Goal: Feedback & Contribution: Leave review/rating

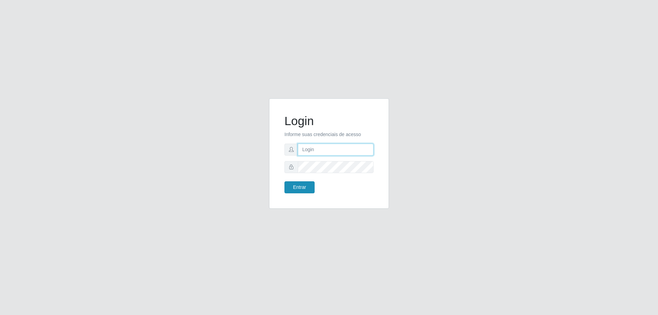
type input "mayara@frigomaster"
click at [291, 188] on button "Entrar" at bounding box center [299, 187] width 30 height 12
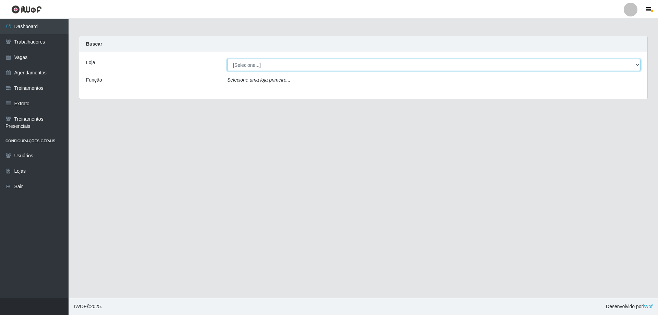
click at [244, 61] on select "[Selecione...] FrigoMaster" at bounding box center [433, 65] width 413 height 12
select select "392"
click at [227, 59] on select "[Selecione...] FrigoMaster" at bounding box center [433, 65] width 413 height 12
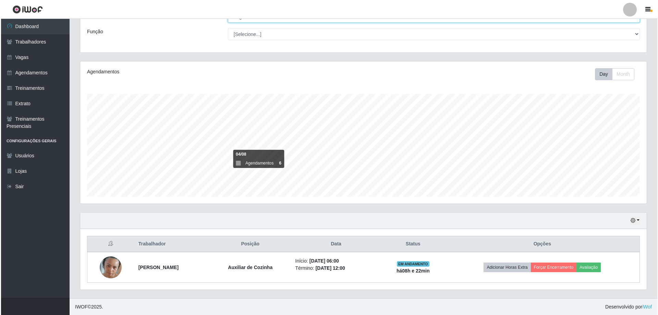
scroll to position [142, 566]
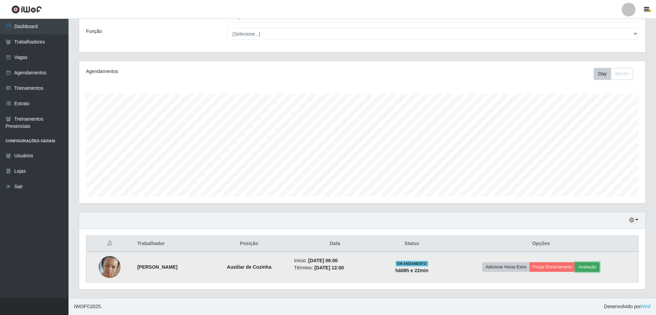
click at [597, 267] on button "Avaliação" at bounding box center [587, 267] width 24 height 10
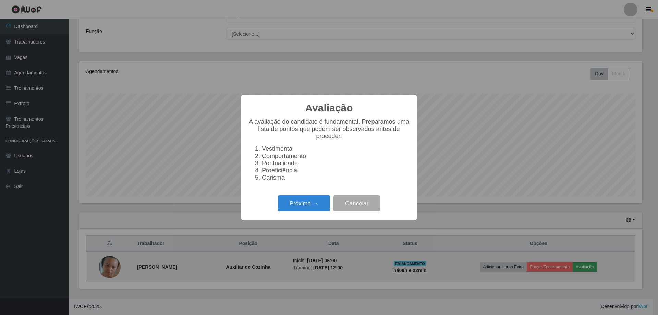
scroll to position [142, 563]
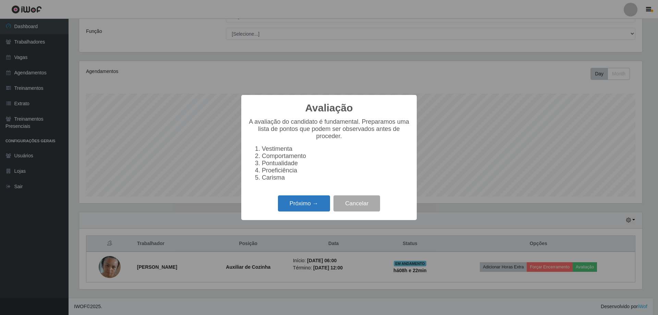
click at [287, 204] on button "Próximo →" at bounding box center [304, 203] width 52 height 16
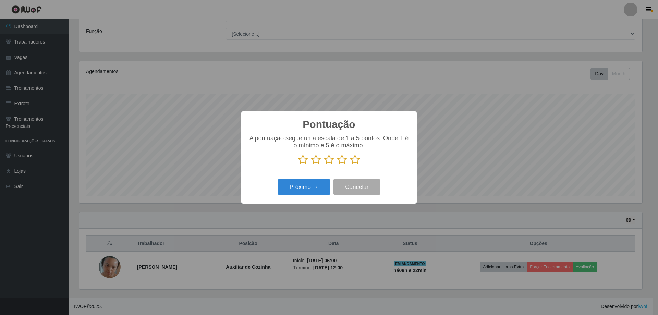
click at [355, 160] on icon at bounding box center [355, 160] width 10 height 10
click at [350, 165] on input "radio" at bounding box center [350, 165] width 0 height 0
click at [306, 187] on button "Próximo →" at bounding box center [304, 187] width 52 height 16
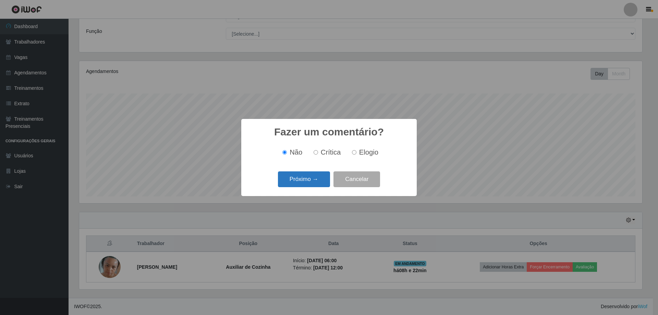
click at [306, 182] on button "Próximo →" at bounding box center [304, 179] width 52 height 16
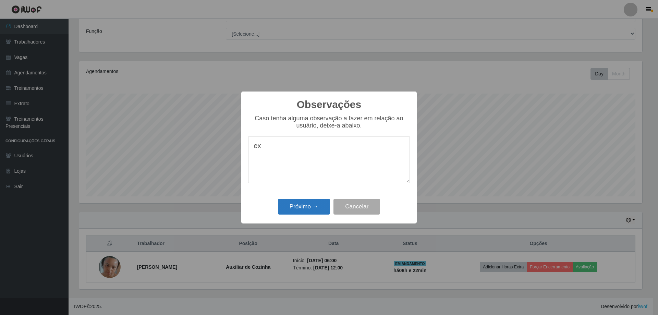
type textarea "e"
type textarea "otima"
click at [309, 211] on button "Próximo →" at bounding box center [304, 207] width 52 height 16
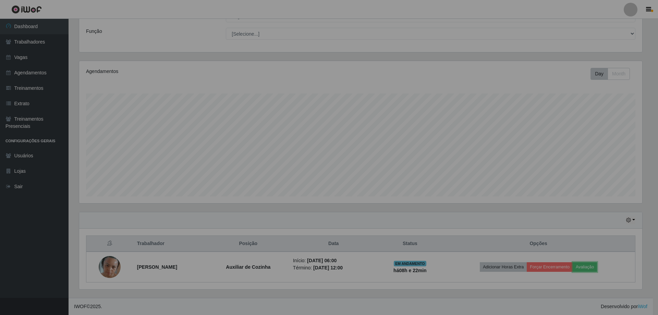
scroll to position [142, 566]
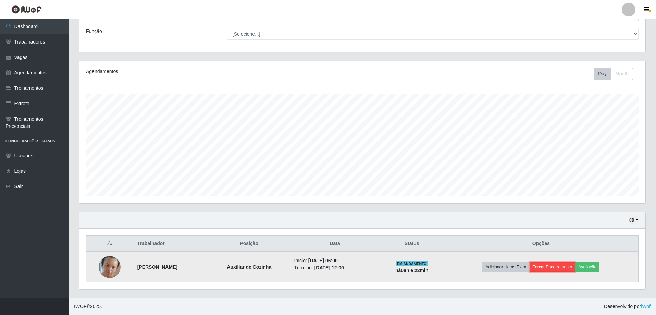
click at [556, 270] on button "Forçar Encerramento" at bounding box center [553, 267] width 46 height 10
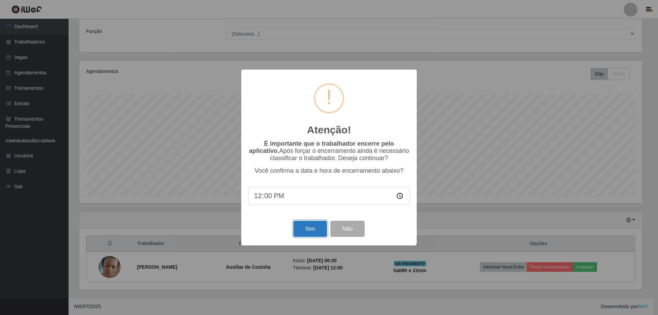
click at [296, 231] on button "Sim" at bounding box center [309, 229] width 33 height 16
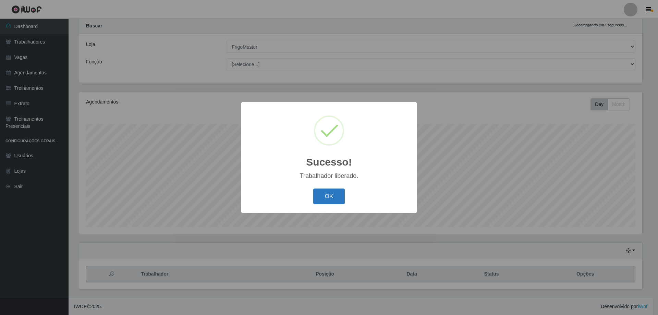
click at [327, 199] on button "OK" at bounding box center [329, 196] width 32 height 16
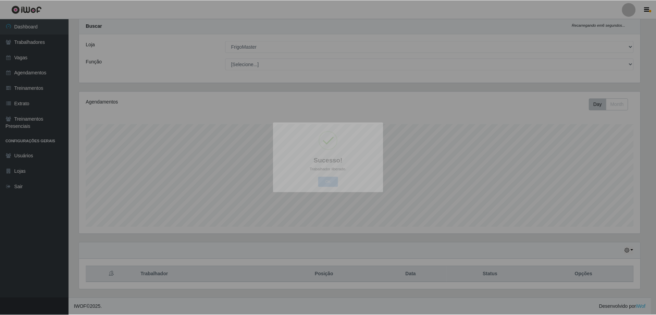
scroll to position [142, 566]
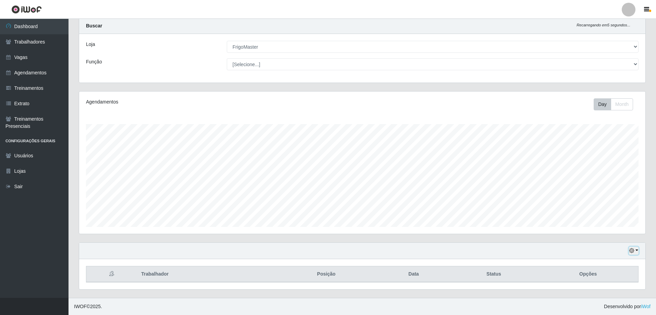
click at [632, 249] on icon "button" at bounding box center [631, 250] width 5 height 5
click at [600, 198] on button "1 dia" at bounding box center [611, 196] width 54 height 14
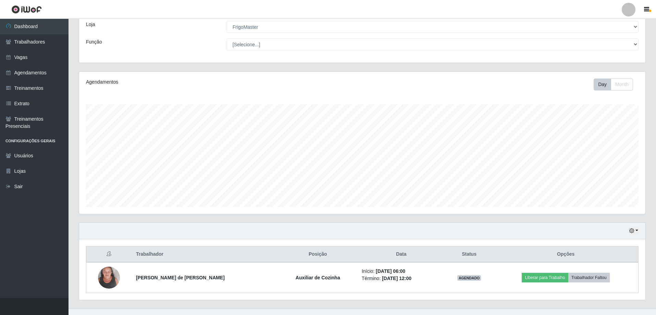
scroll to position [49, 0]
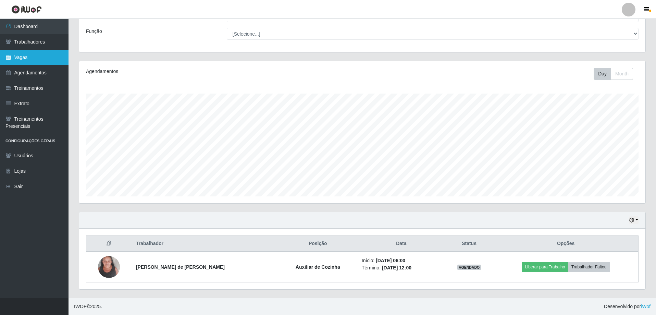
click at [25, 61] on link "Vagas" at bounding box center [34, 57] width 69 height 15
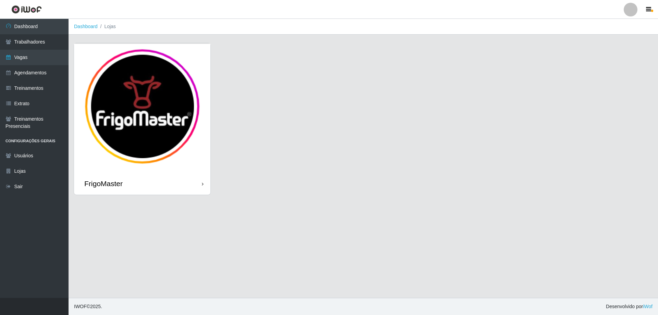
click at [94, 184] on div "FrigoMaster" at bounding box center [103, 183] width 38 height 9
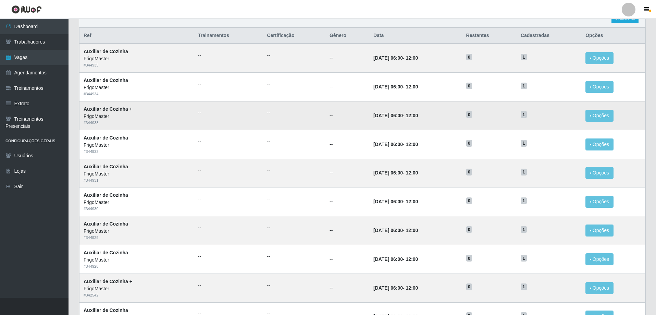
scroll to position [69, 0]
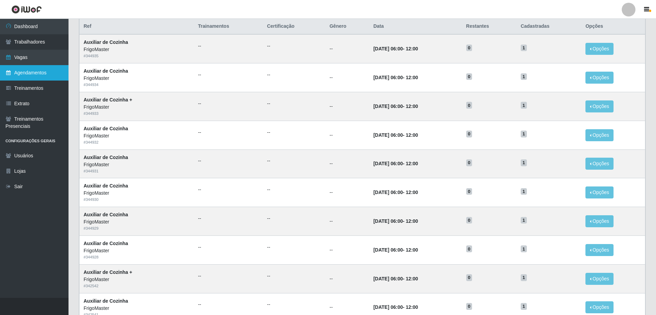
click at [25, 74] on link "Agendamentos" at bounding box center [34, 72] width 69 height 15
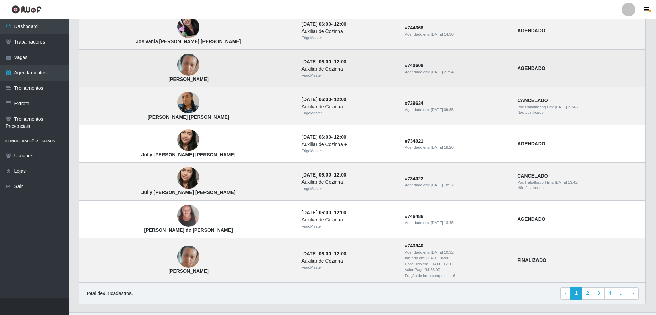
scroll to position [407, 0]
